Goal: Navigation & Orientation: Find specific page/section

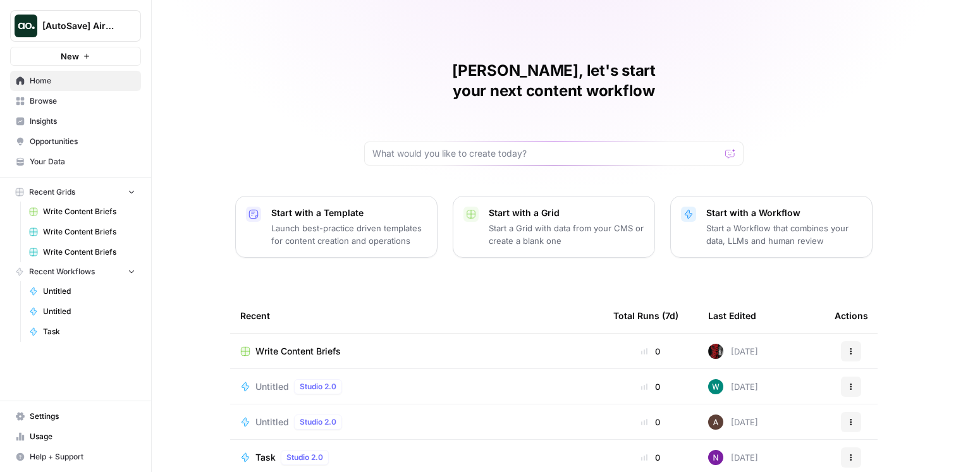
click at [94, 26] on span "[AutoSave] AirOps" at bounding box center [80, 26] width 76 height 13
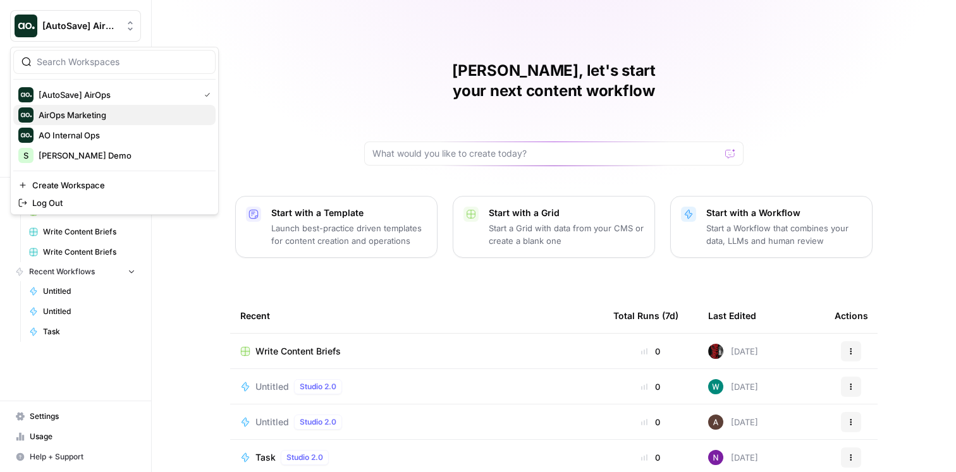
click at [95, 113] on span "AirOps Marketing" at bounding box center [122, 115] width 167 height 13
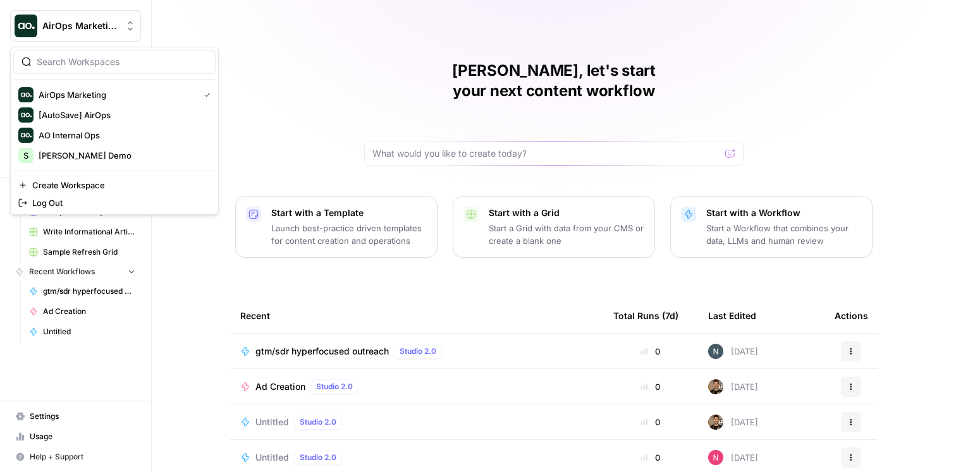
click at [94, 20] on span "AirOps Marketing" at bounding box center [80, 26] width 76 height 13
click at [99, 140] on span "AO Internal Ops" at bounding box center [122, 135] width 167 height 13
